Goal: Task Accomplishment & Management: Manage account settings

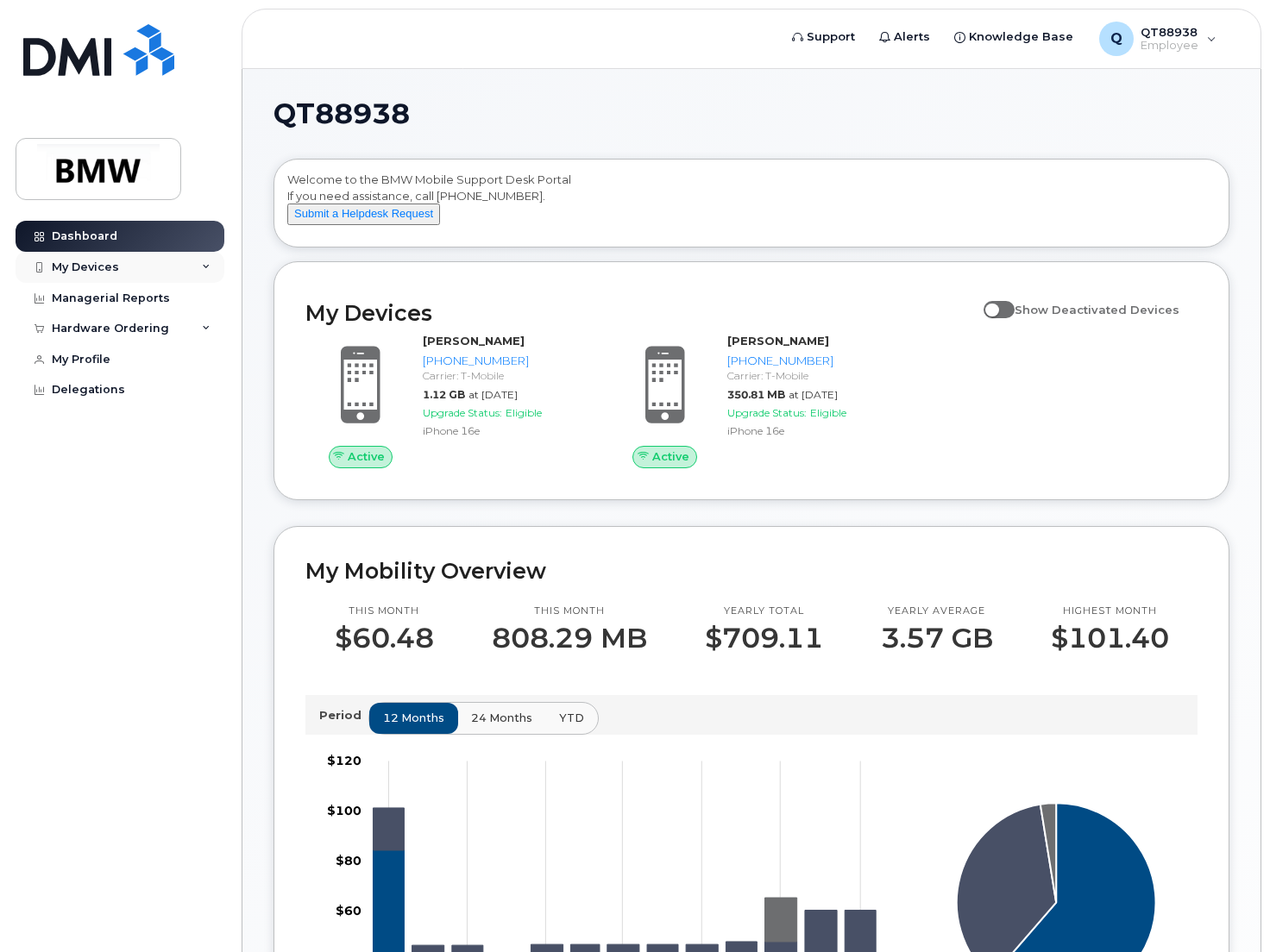
click at [190, 267] on div "My Devices" at bounding box center [119, 267] width 209 height 31
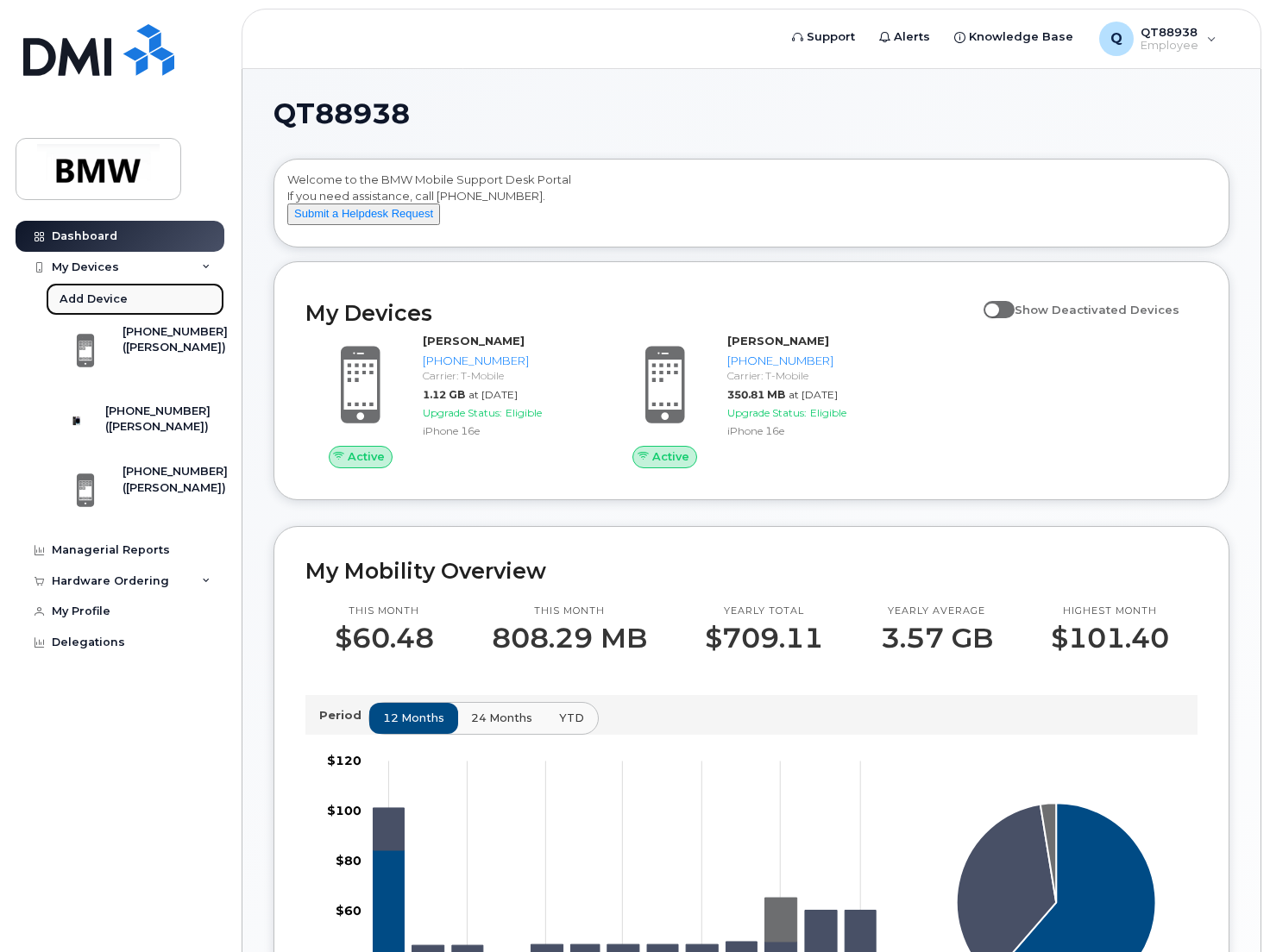
click at [106, 300] on div "Add Device" at bounding box center [92, 299] width 68 height 15
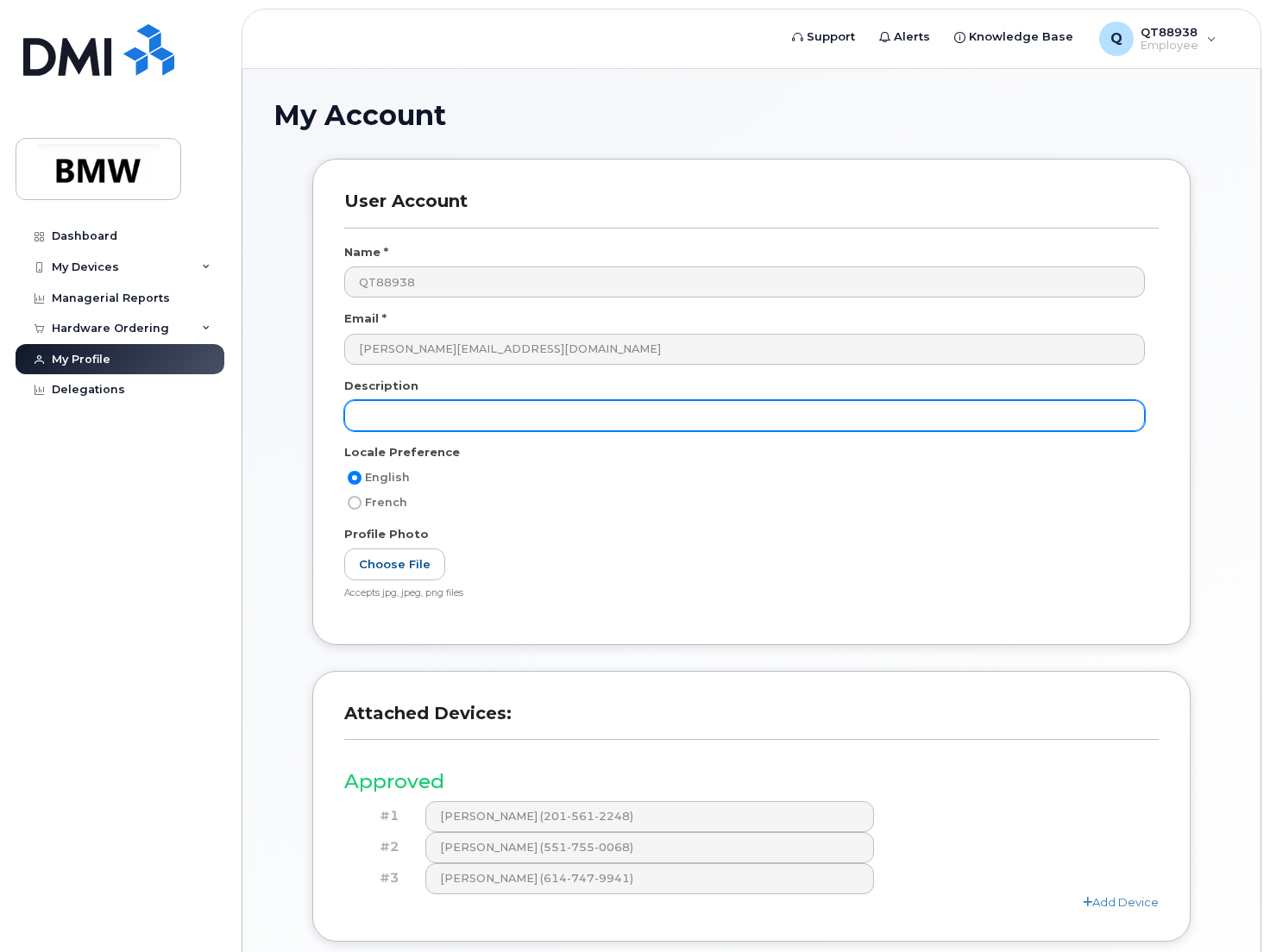
click at [793, 408] on input "text" at bounding box center [745, 415] width 801 height 31
type input "T"
drag, startPoint x: 793, startPoint y: 408, endPoint x: 361, endPoint y: 433, distance: 432.7
click at [361, 433] on div "T" at bounding box center [751, 422] width 814 height 44
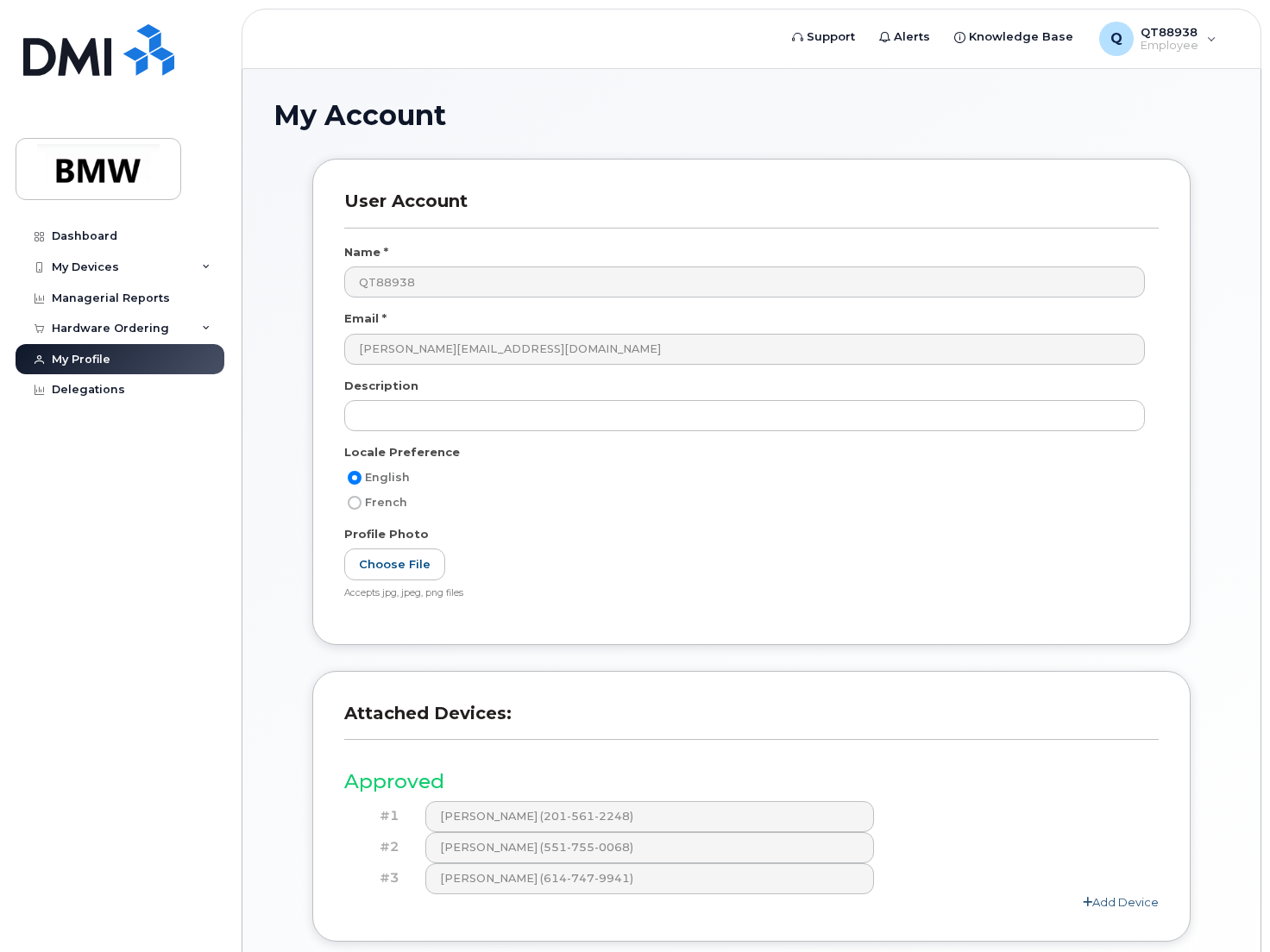
click at [1120, 905] on link "Add Device" at bounding box center [1121, 901] width 76 height 13
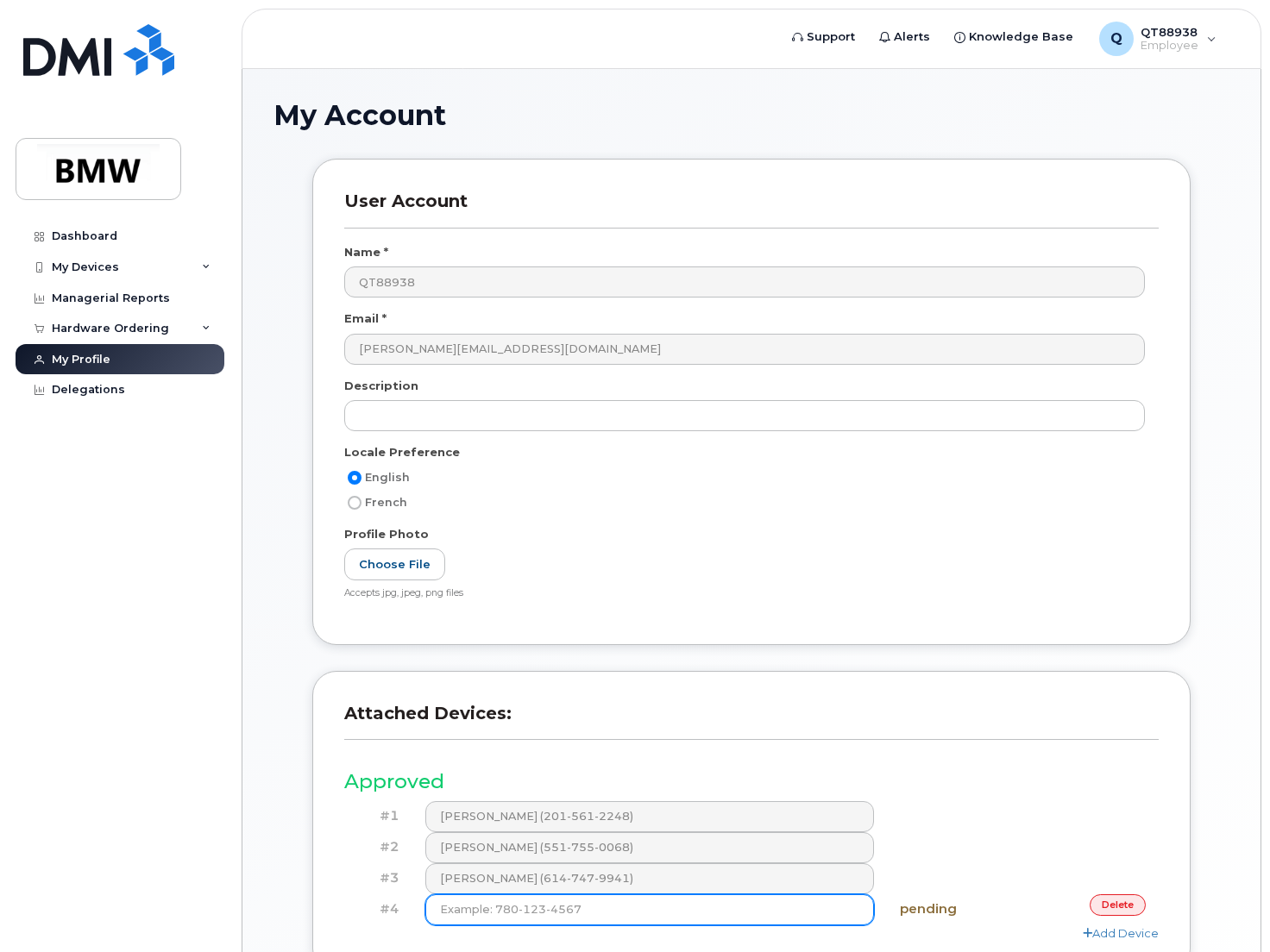
drag, startPoint x: 671, startPoint y: 922, endPoint x: 458, endPoint y: 910, distance: 213.3
click at [458, 910] on input at bounding box center [649, 909] width 449 height 31
paste input "(551) 451-0709"
type input "(551) 451-0709"
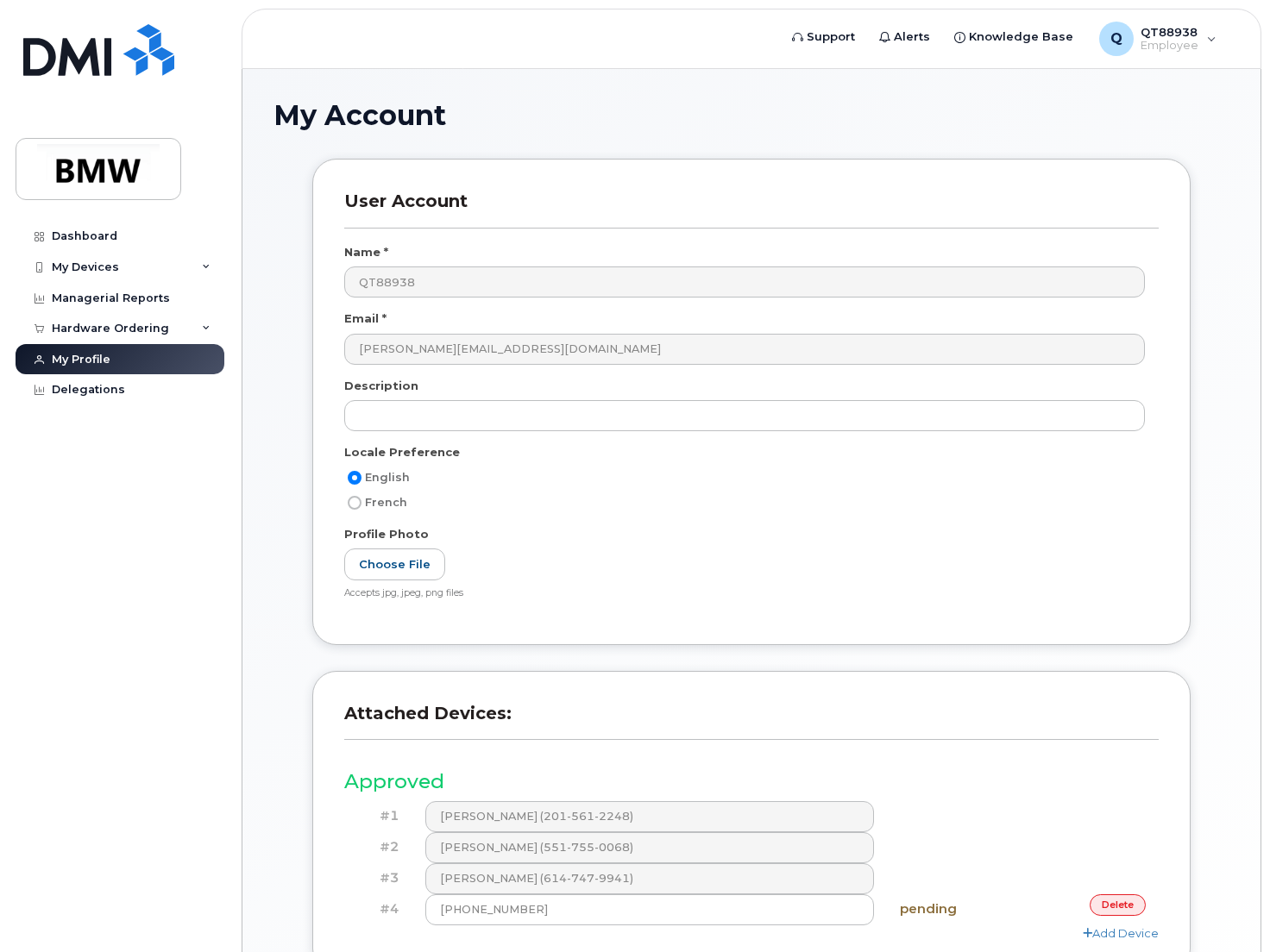
click at [962, 810] on div "#1 Benjamin Radzyner (201-561-2248)" at bounding box center [751, 817] width 814 height 31
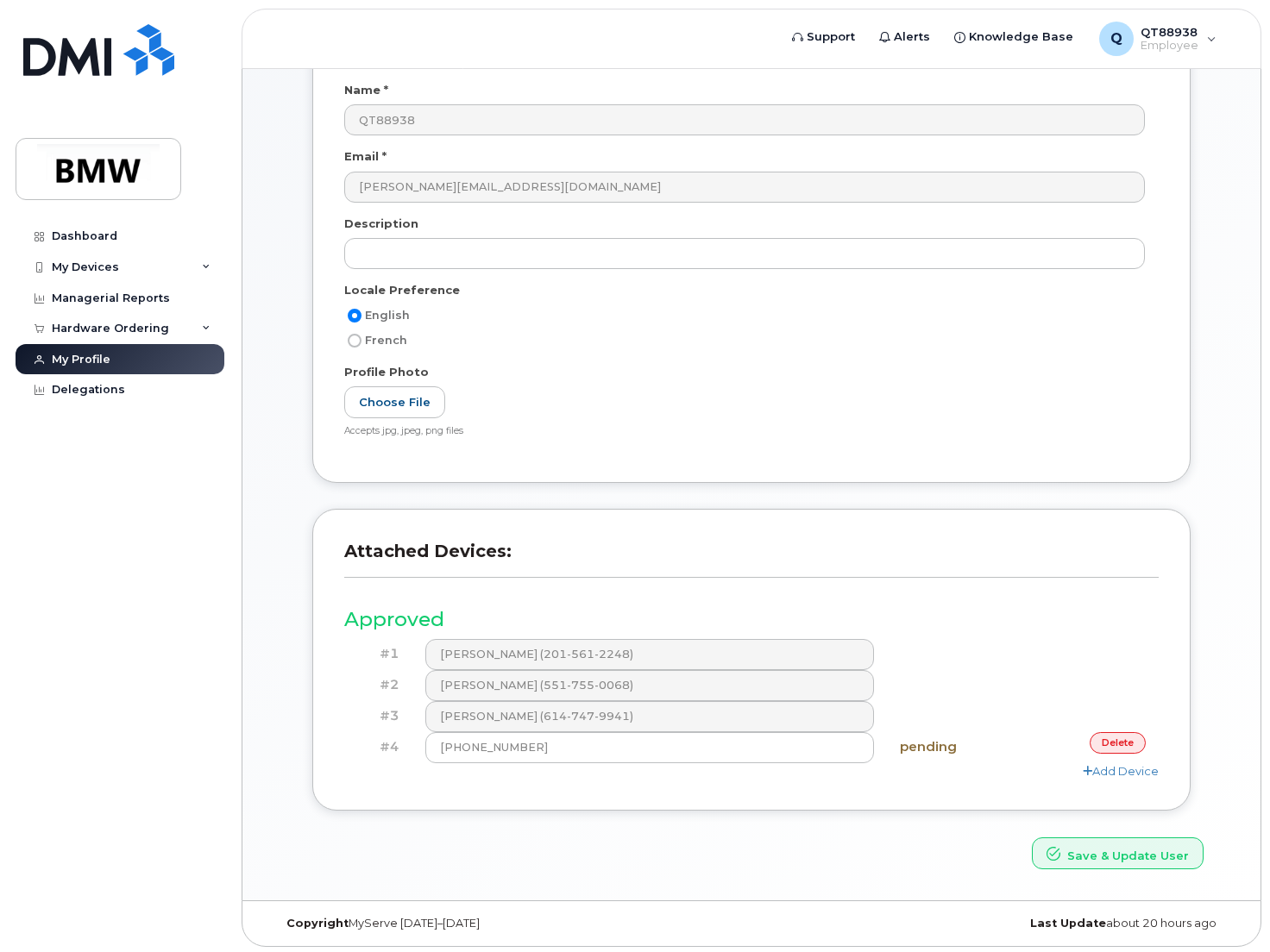
scroll to position [166, 0]
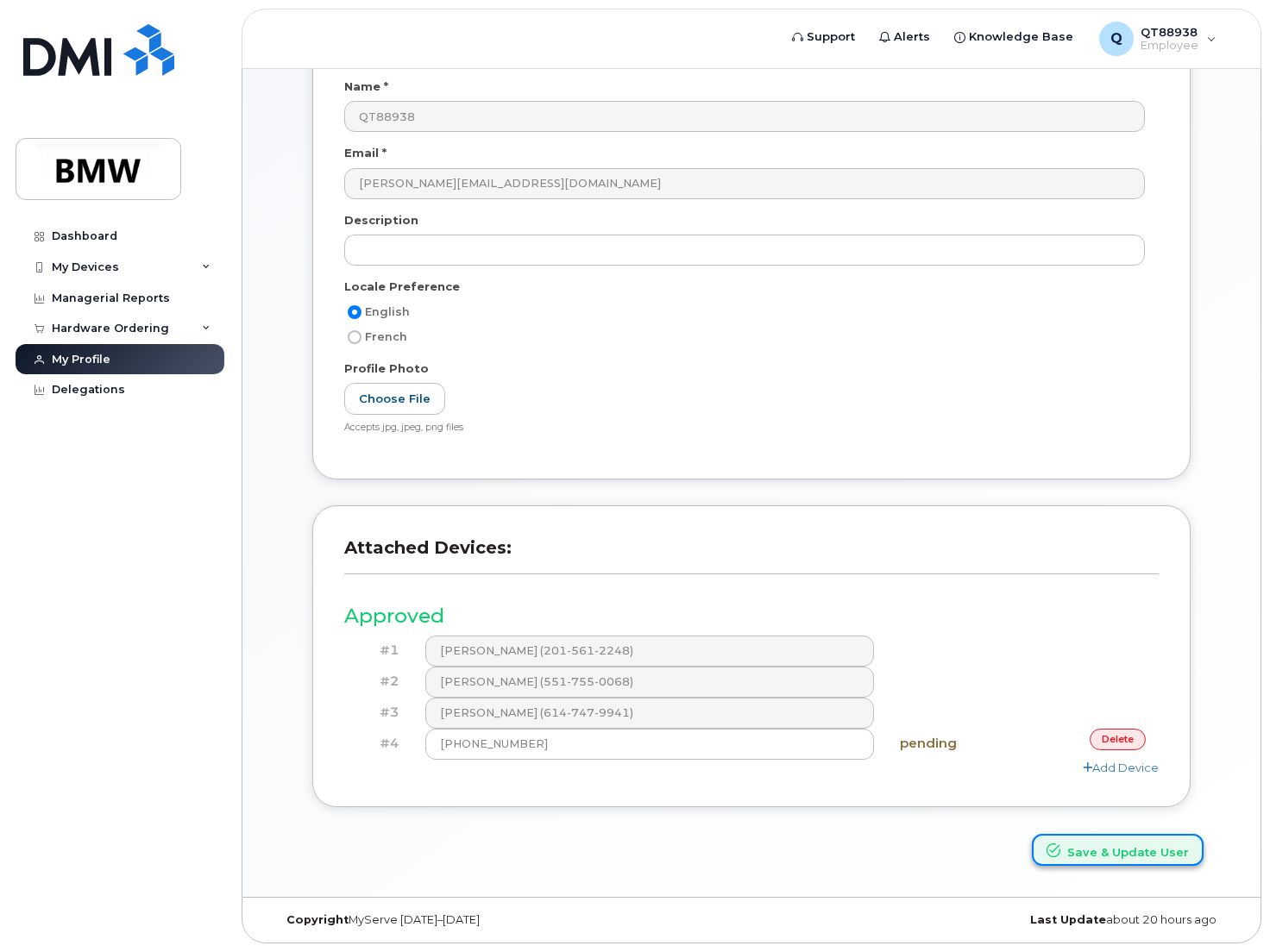
click at [1134, 859] on button "Save & Update User" at bounding box center [1117, 849] width 172 height 31
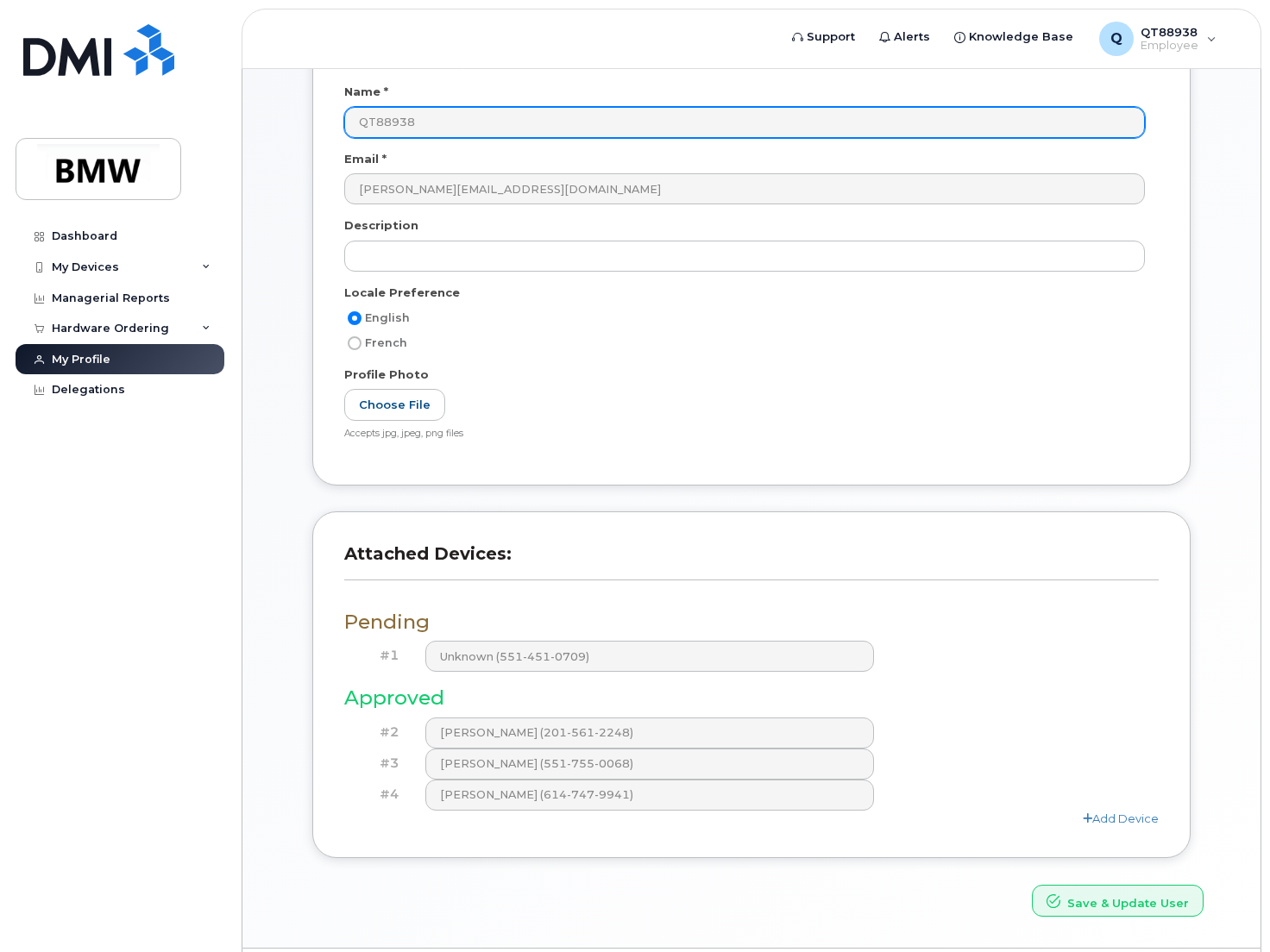
scroll to position [258, 0]
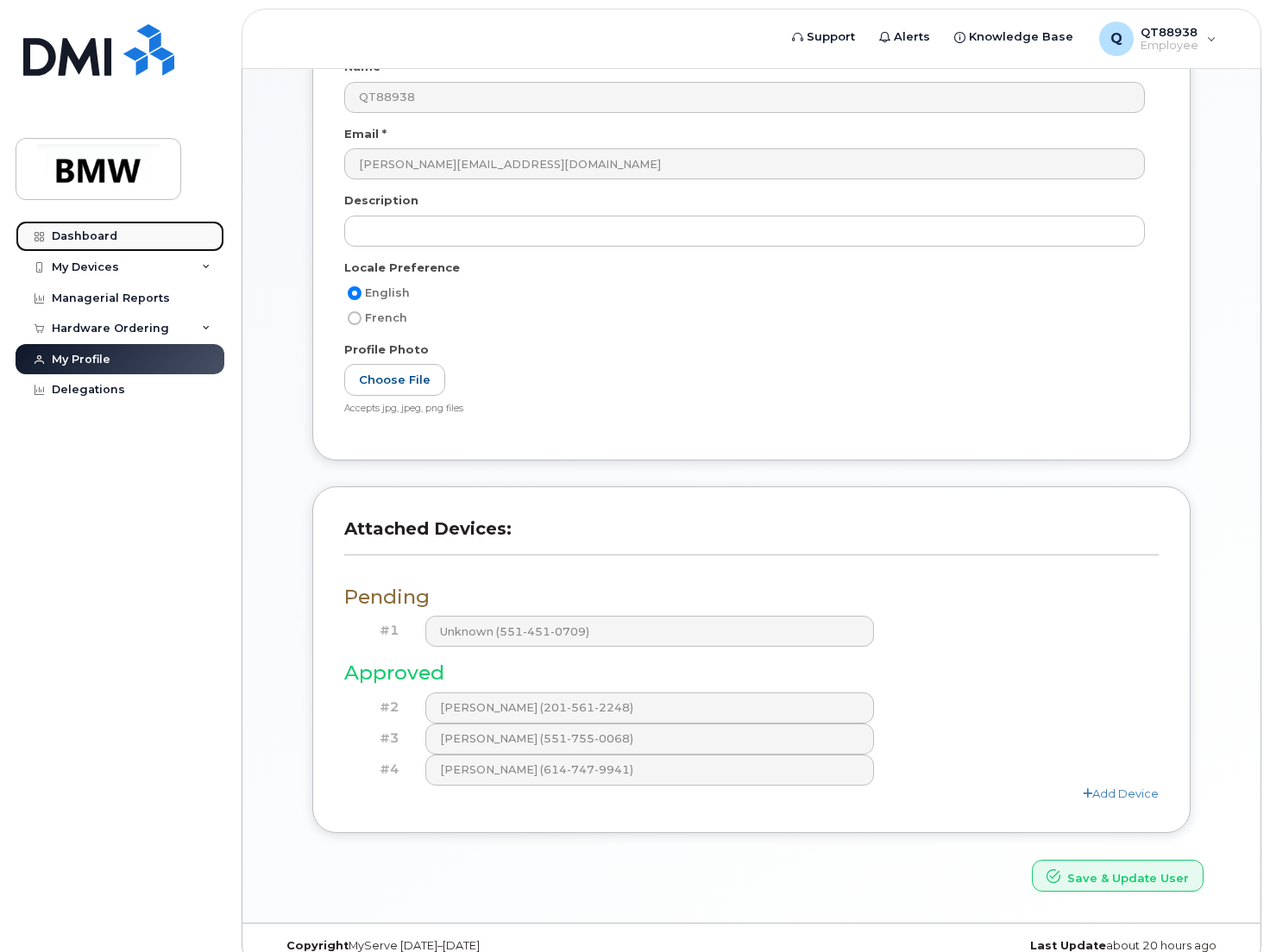
click at [97, 234] on div "Dashboard" at bounding box center [84, 236] width 66 height 13
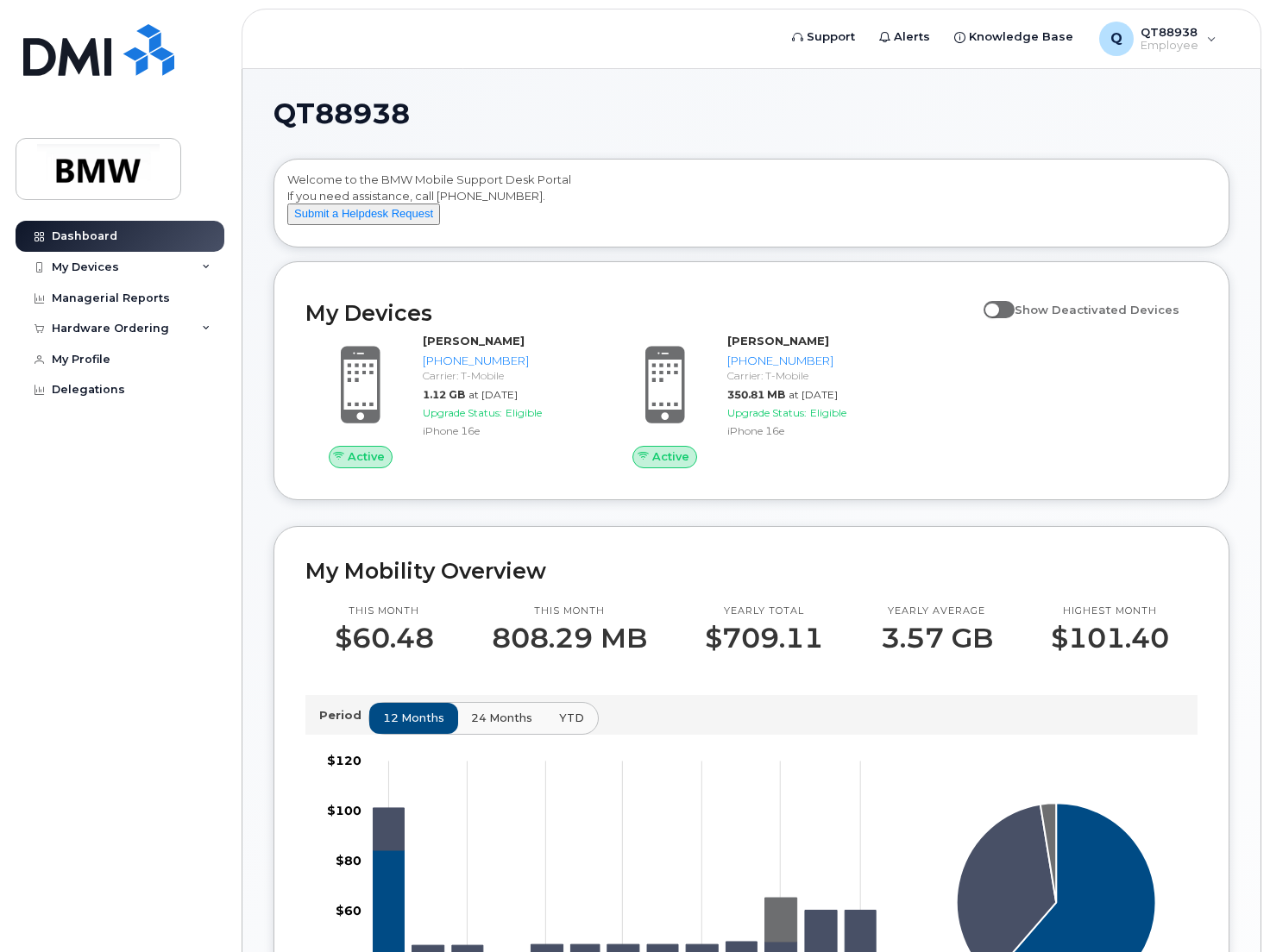
click at [1029, 438] on div "Active Benjamin Radzyner 201-561-2248 Carrier: T-Mobile 1.12 GB at Sep 01, 2025…" at bounding box center [750, 399] width 912 height 155
click at [104, 272] on div "My Devices" at bounding box center [85, 267] width 68 height 13
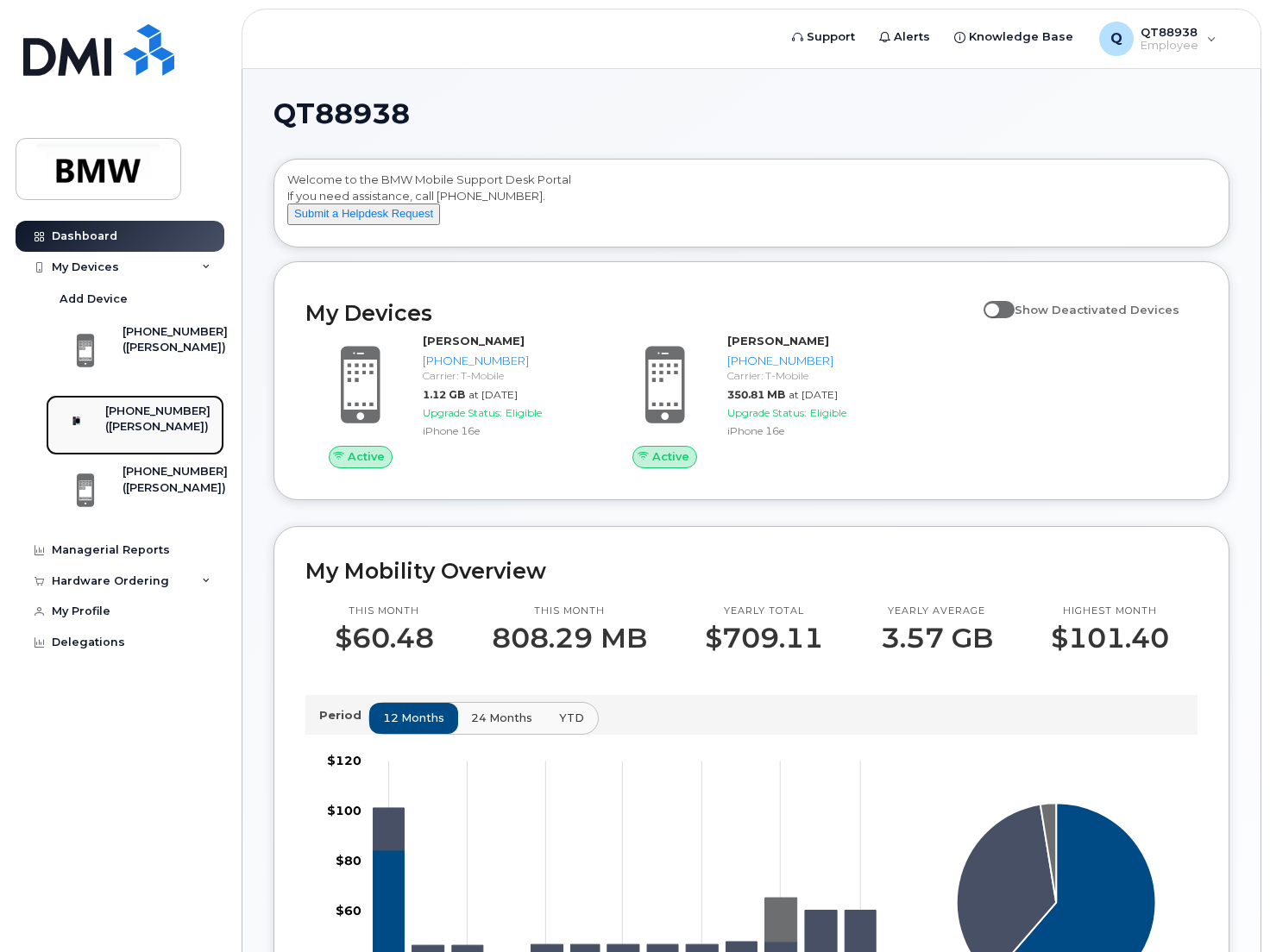
click at [203, 441] on div "551-755-0068 (Jose Thomas)" at bounding box center [157, 424] width 105 height 43
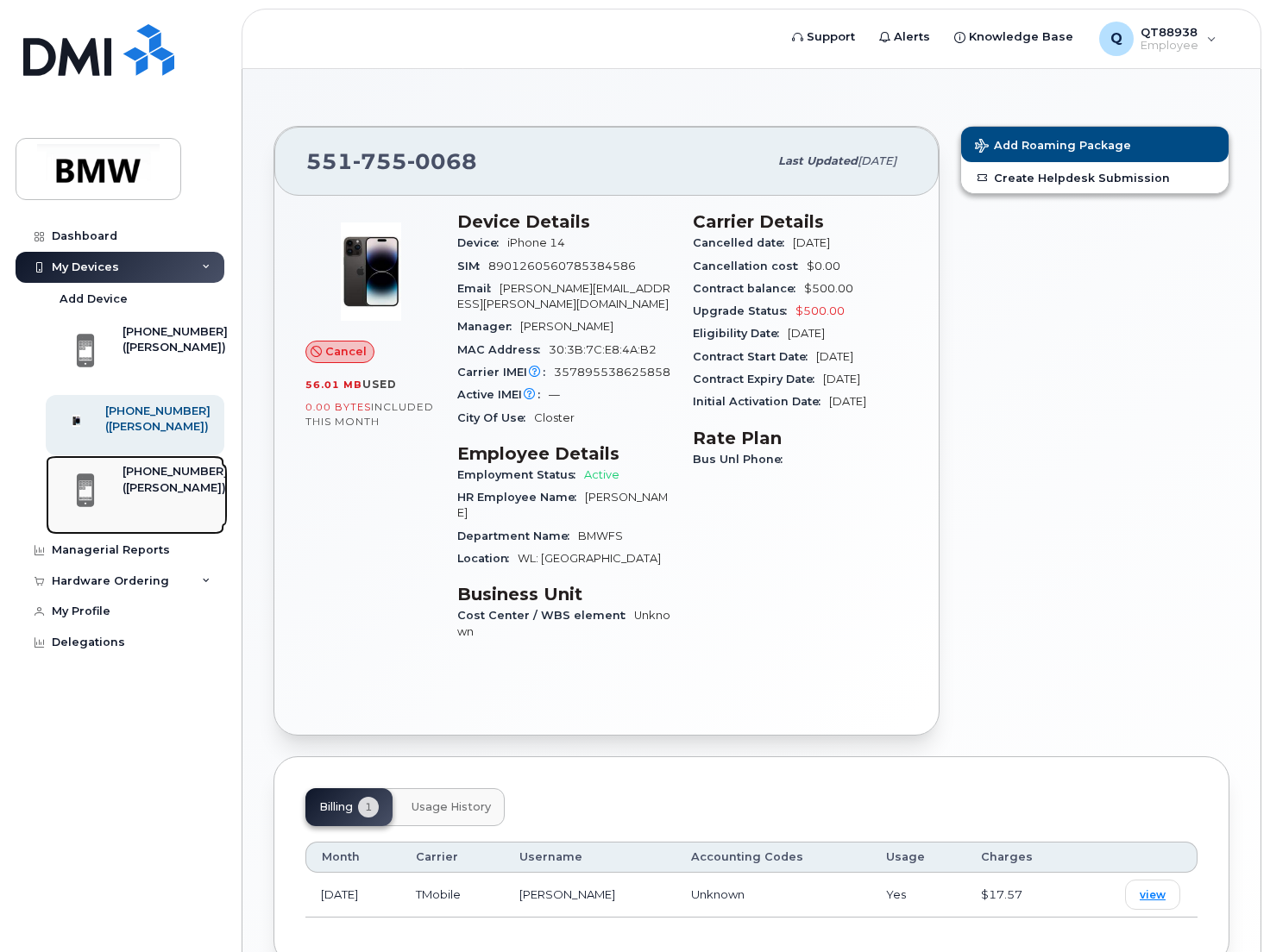
click at [186, 496] on div "([PERSON_NAME])" at bounding box center [174, 488] width 105 height 15
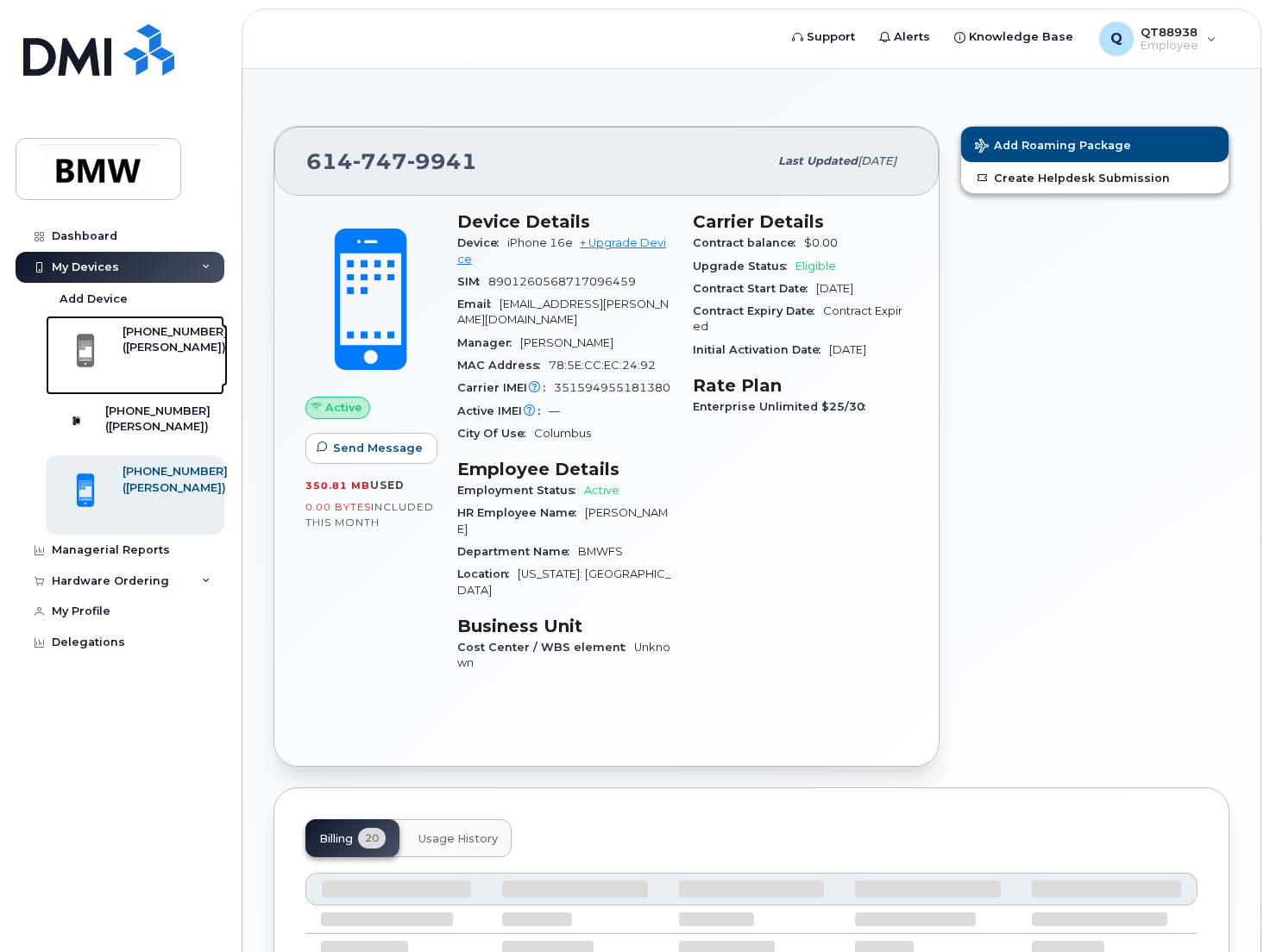
click at [164, 387] on link "201-561-2248 (Benjamin Radzyner)" at bounding box center [134, 354] width 178 height 79
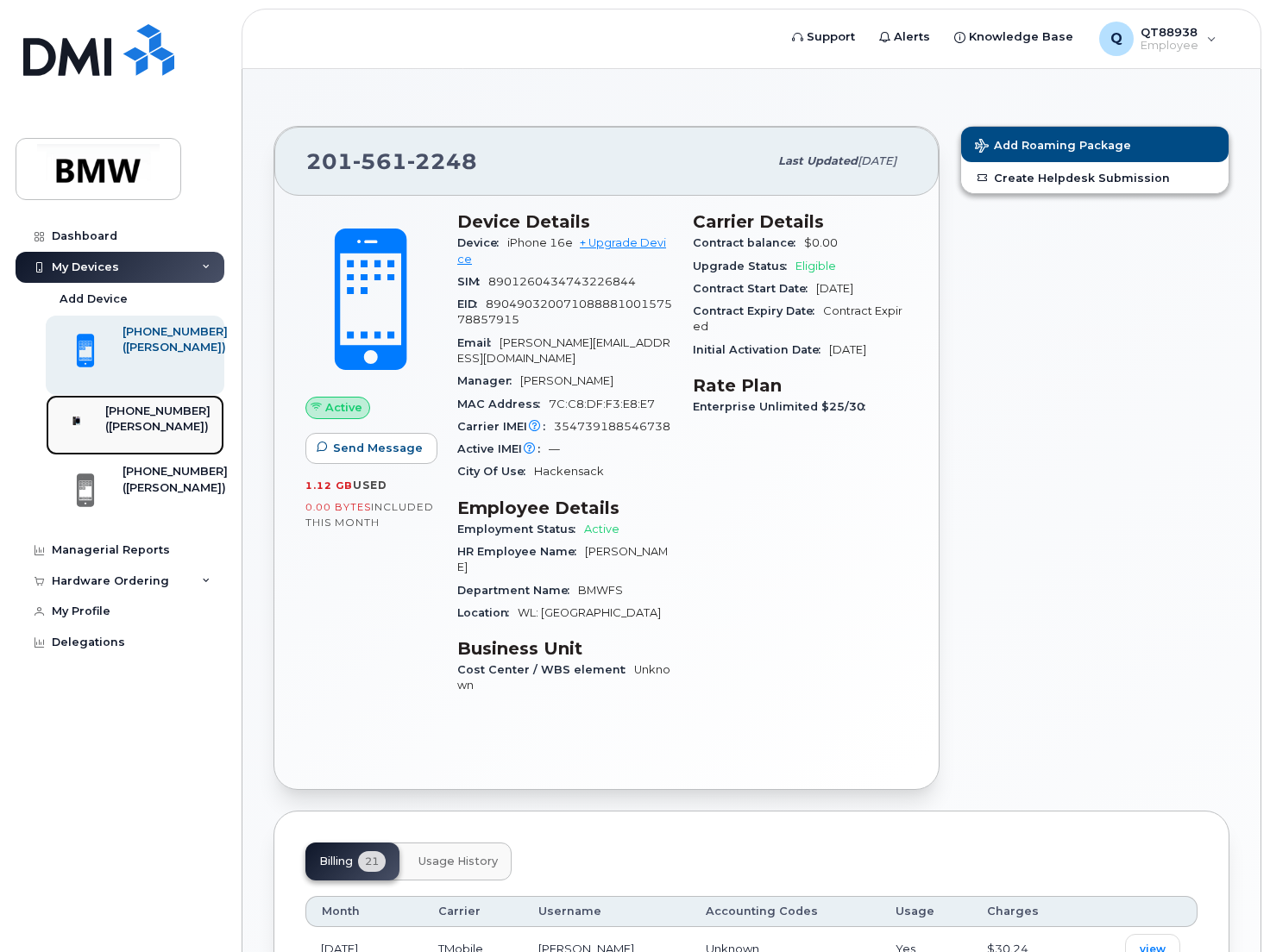
click at [160, 447] on div "551-755-0068 (Jose Thomas)" at bounding box center [157, 424] width 105 height 43
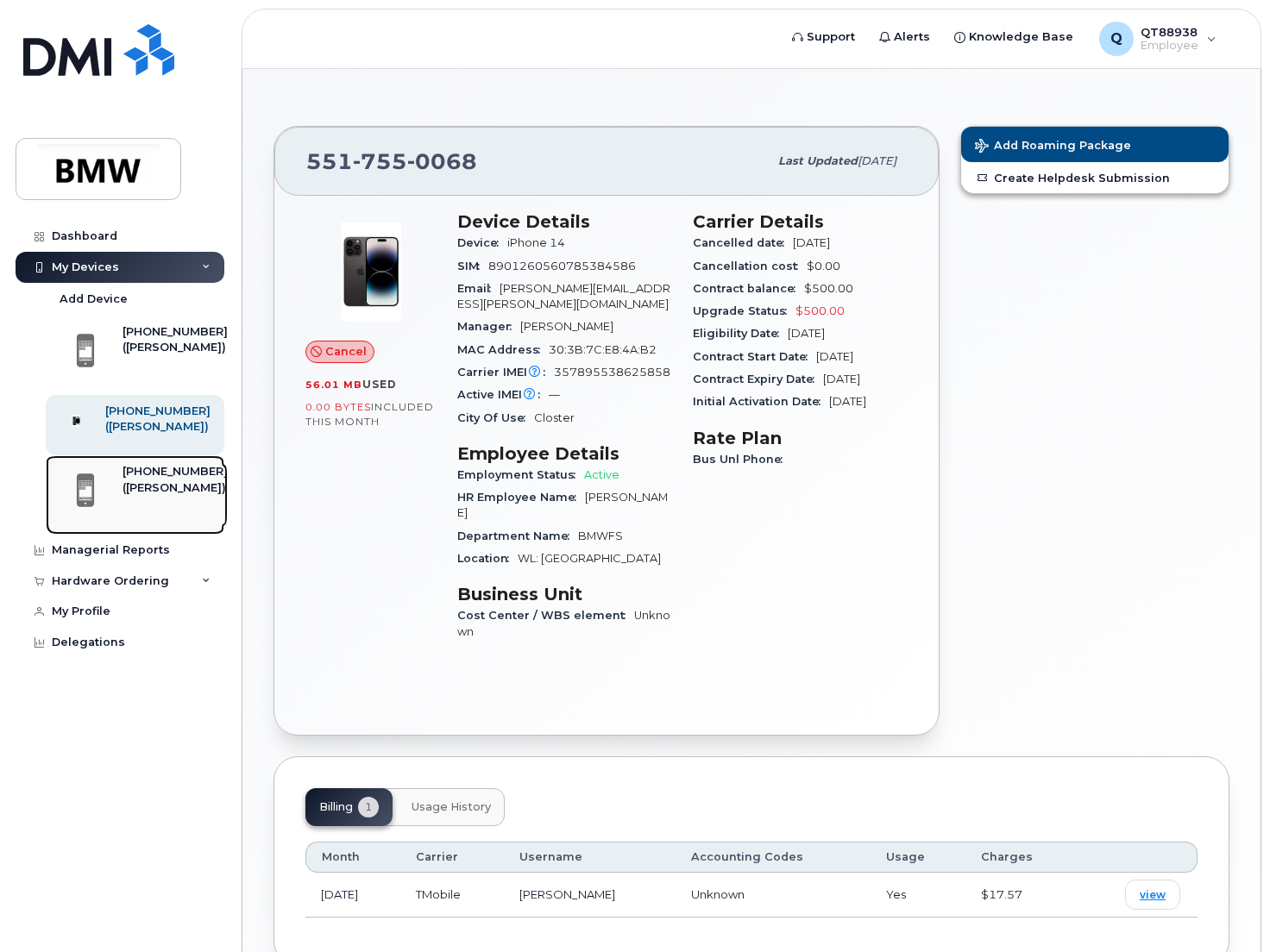
click at [164, 479] on div "[PHONE_NUMBER]" at bounding box center [174, 472] width 105 height 15
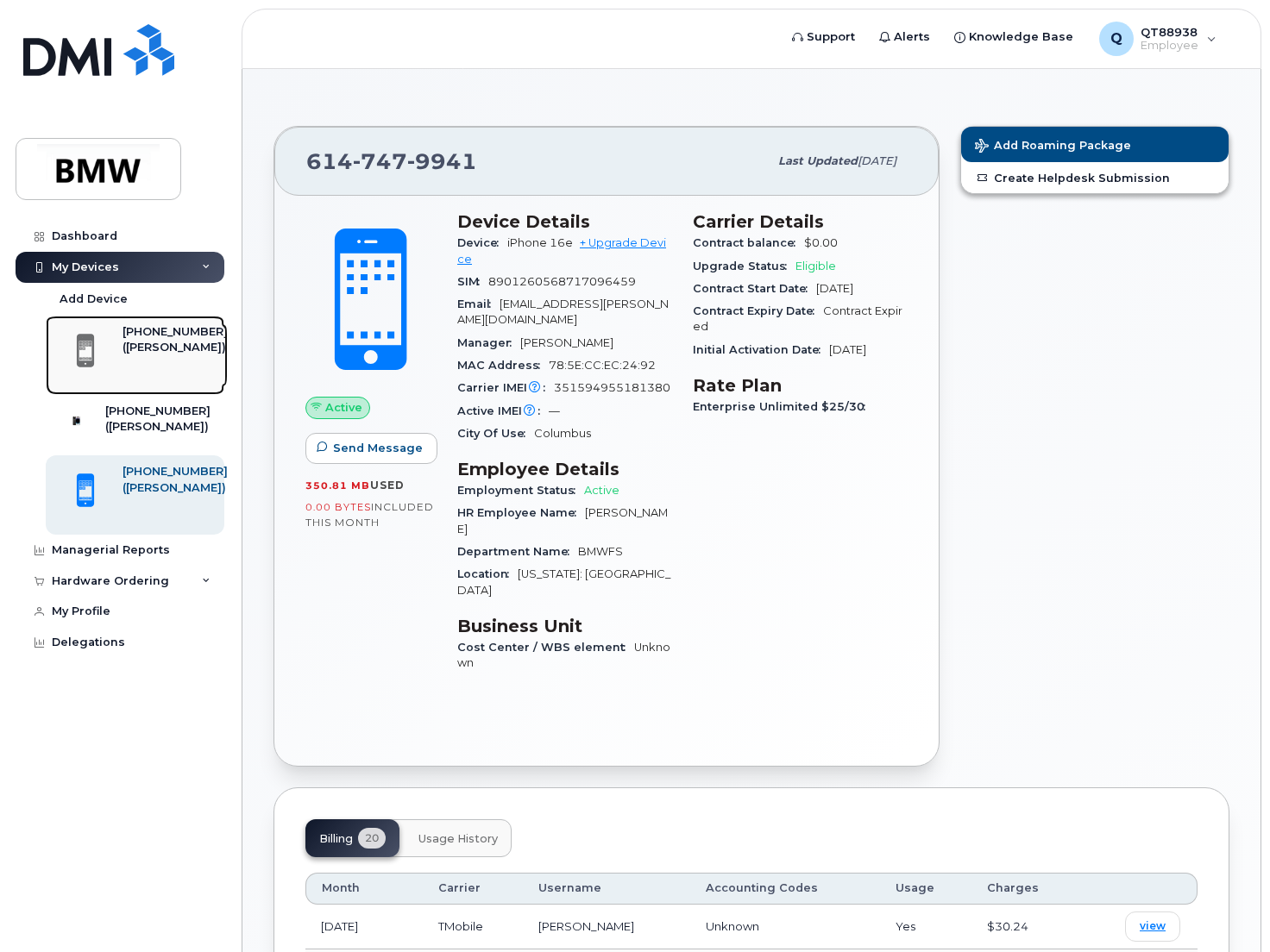
click at [173, 355] on div "([PERSON_NAME])" at bounding box center [174, 348] width 105 height 15
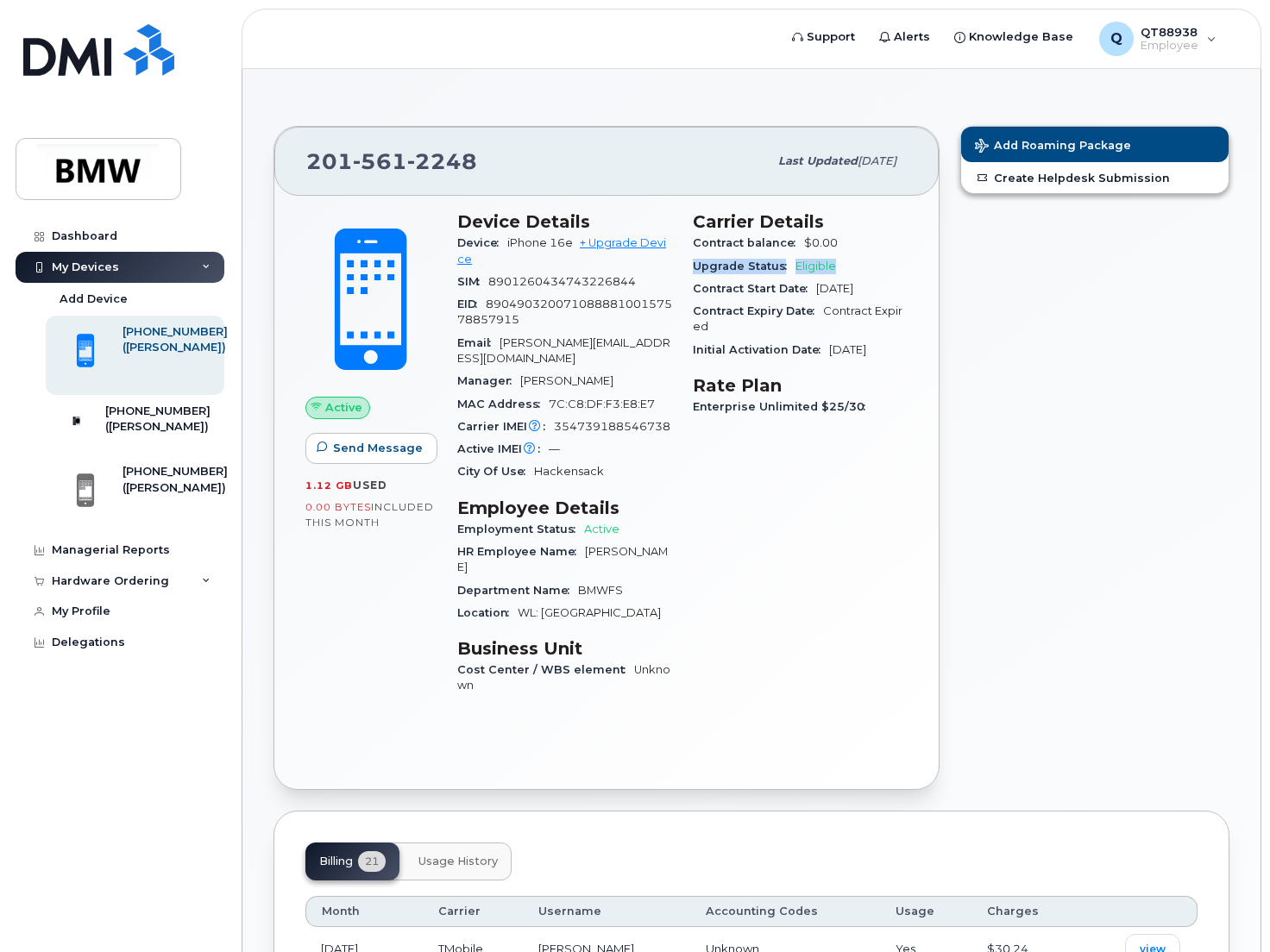
drag, startPoint x: 875, startPoint y: 259, endPoint x: 867, endPoint y: 237, distance: 23.4
click at [867, 237] on section "Carrier Details Contract balance $0.00 Upgrade Status Eligible Contract Start D…" at bounding box center [800, 286] width 215 height 150
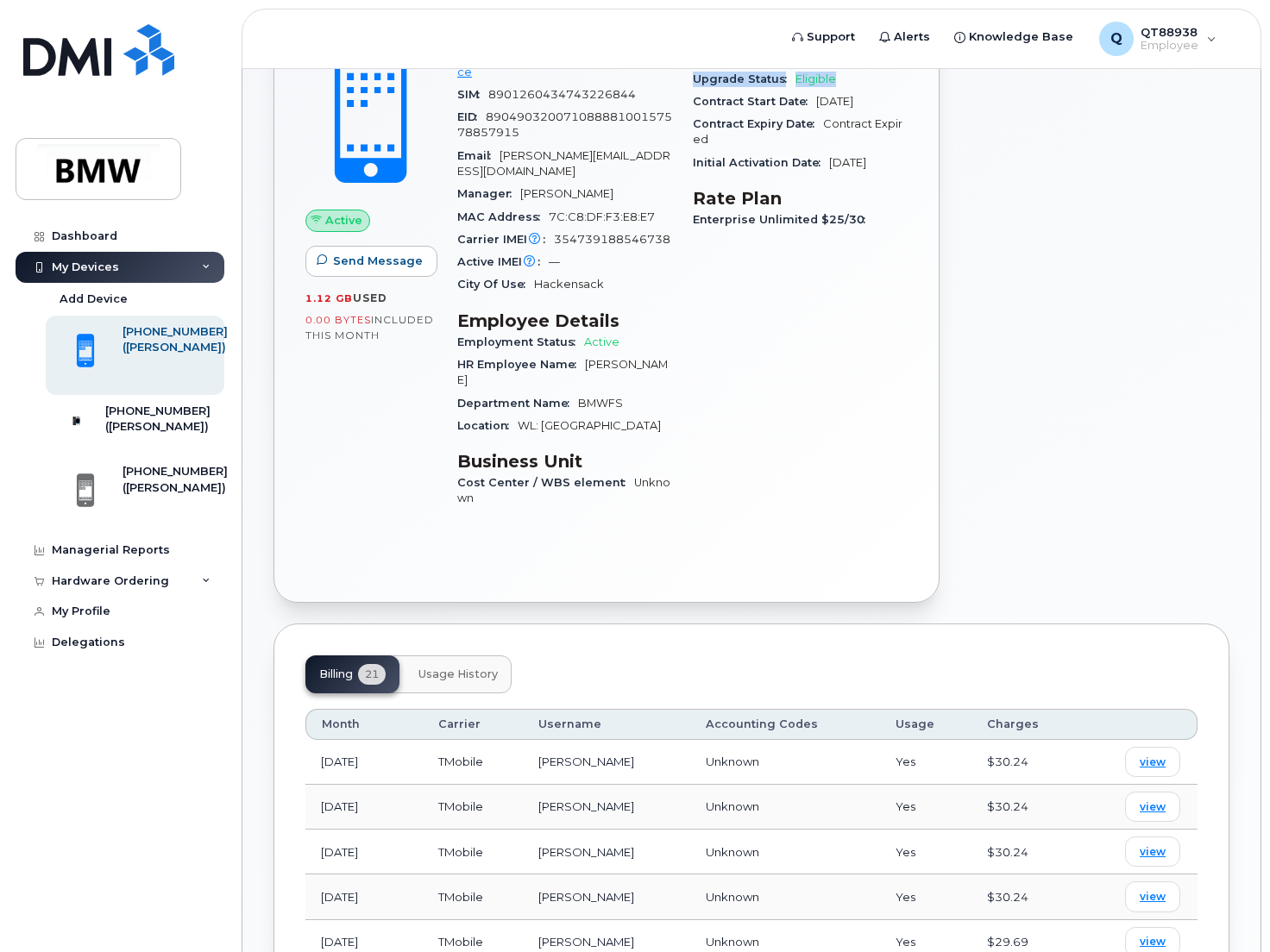
scroll to position [172, 0]
